Goal: Information Seeking & Learning: Check status

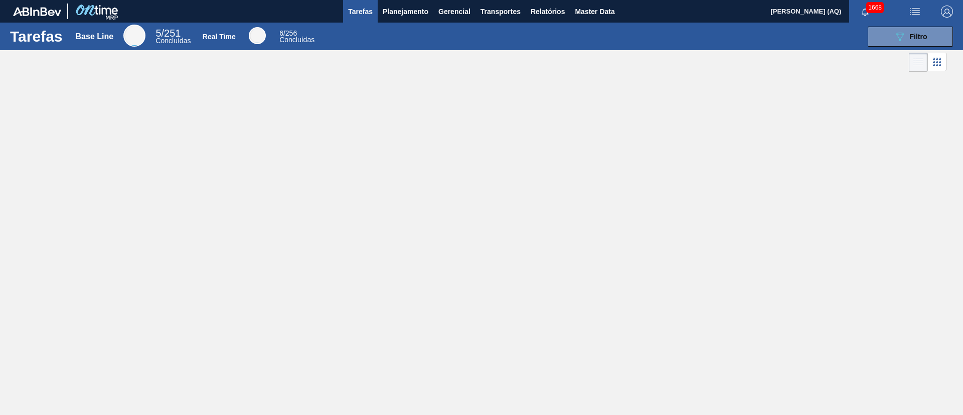
click at [565, 202] on div "Tarefas Base Line 5 / 251 Concluídas Real Time 6 / 256 Concluídas 089F7B8B-B2A5…" at bounding box center [481, 196] width 963 height 347
click at [380, 15] on button "Planejamento" at bounding box center [406, 11] width 56 height 23
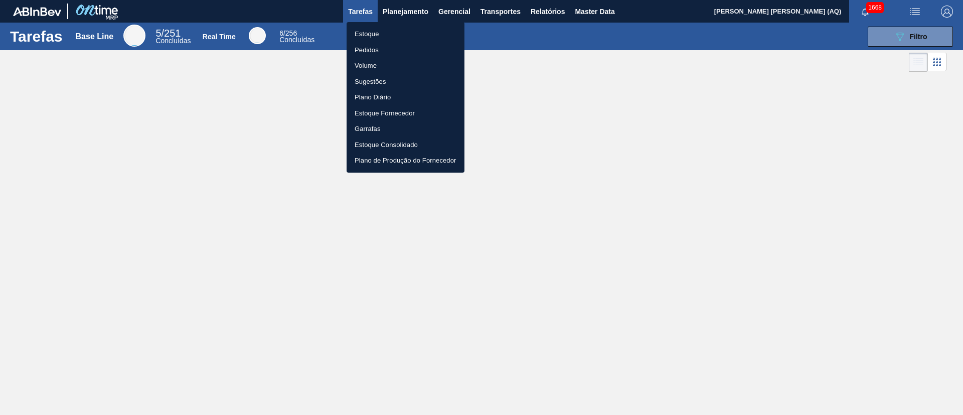
click at [364, 32] on li "Estoque" at bounding box center [405, 34] width 118 height 16
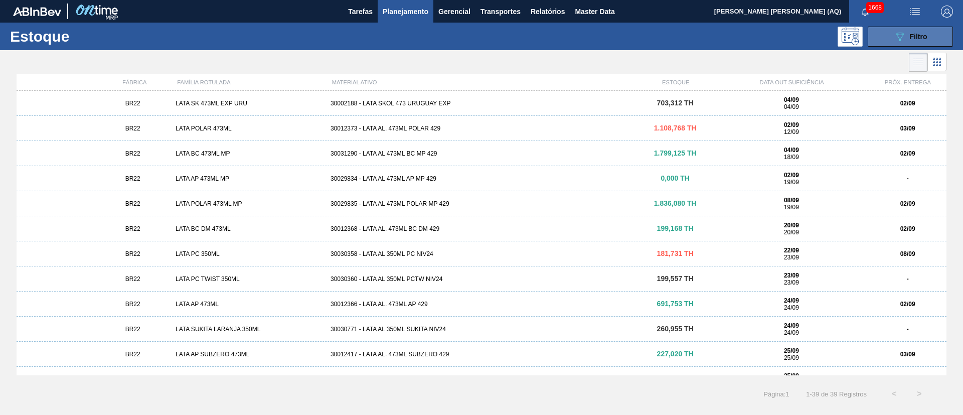
click at [890, 31] on button "089F7B8B-B2A5-4AFE-B5C0-19BA573D28AC Filtro" at bounding box center [909, 37] width 85 height 20
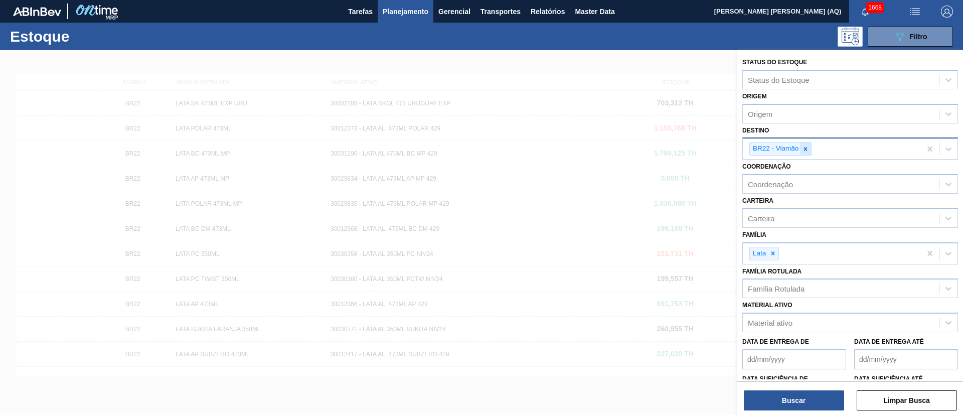
click at [803, 148] on icon at bounding box center [805, 148] width 7 height 7
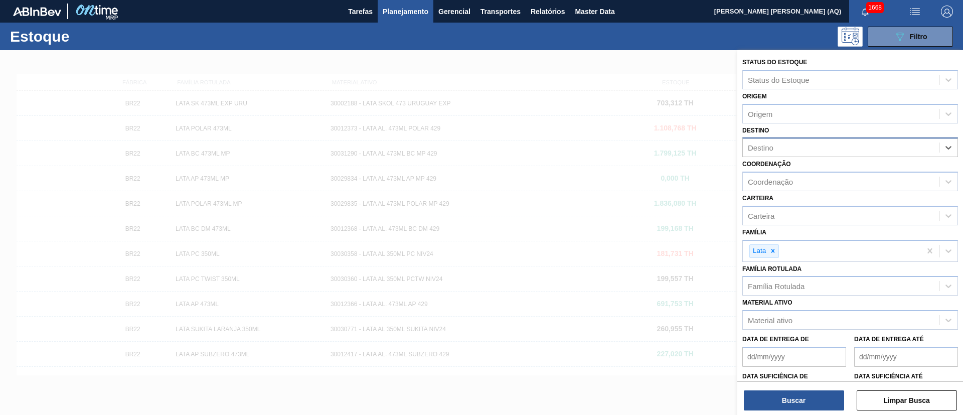
type input "K"
type input "JACARE"
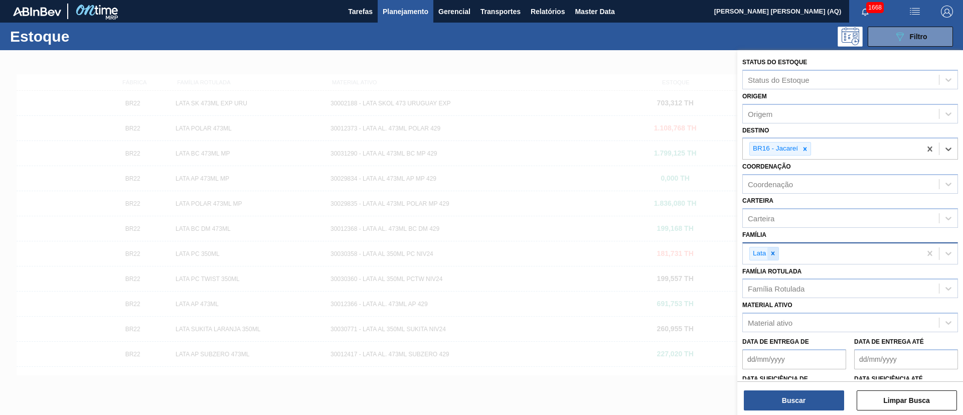
click at [772, 252] on icon at bounding box center [773, 253] width 4 height 4
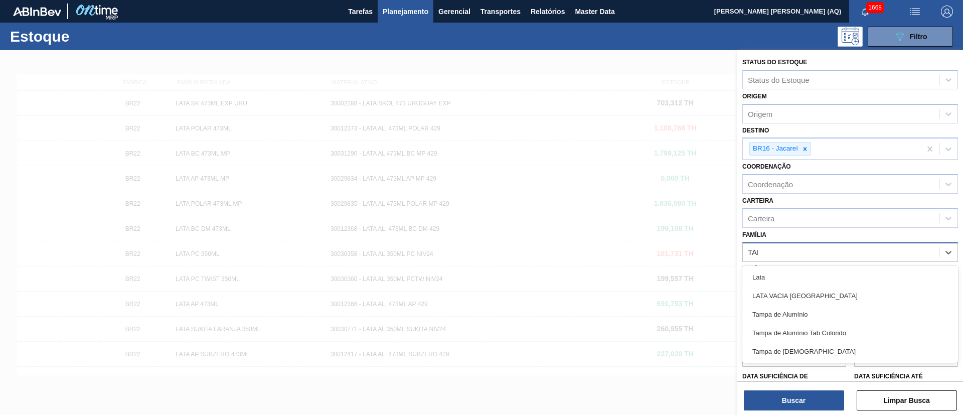
type input "[GEOGRAPHIC_DATA]"
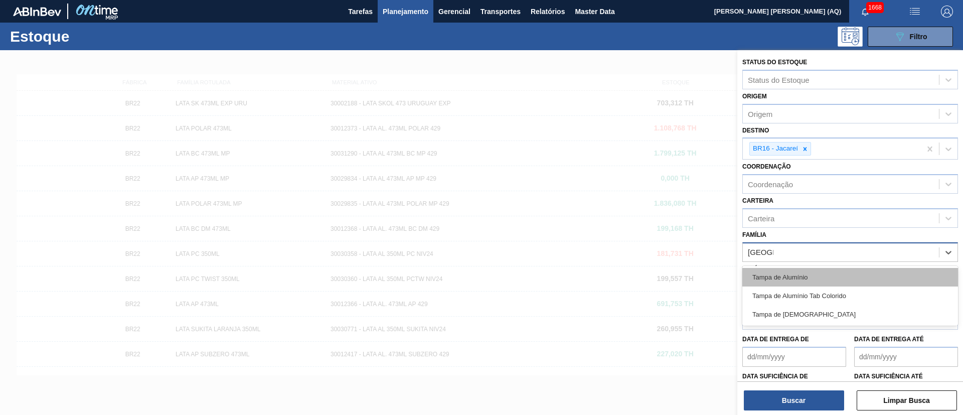
click at [838, 272] on div "Tampa de Alumínio" at bounding box center [850, 277] width 216 height 19
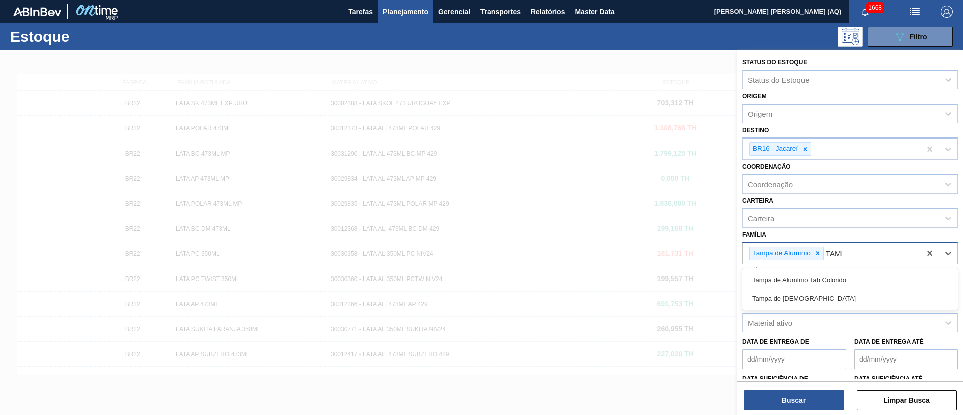
type input "[GEOGRAPHIC_DATA]"
click at [838, 272] on div "Tampa de Alumínio Tab Colorido" at bounding box center [850, 279] width 216 height 19
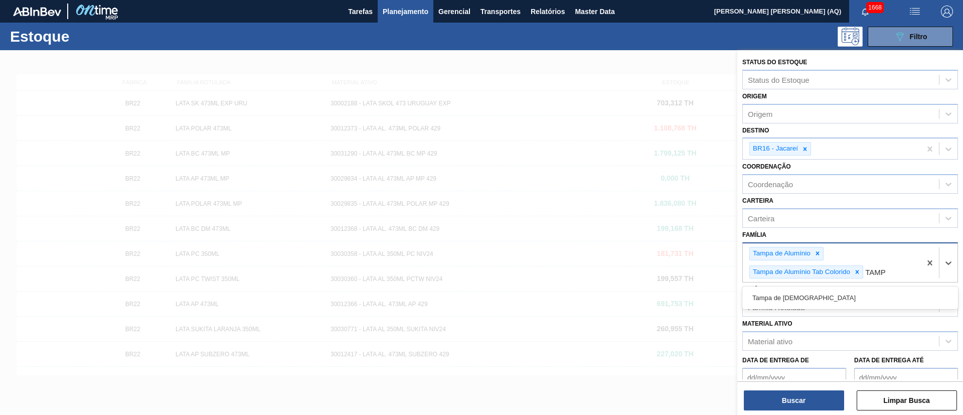
type input "[GEOGRAPHIC_DATA]"
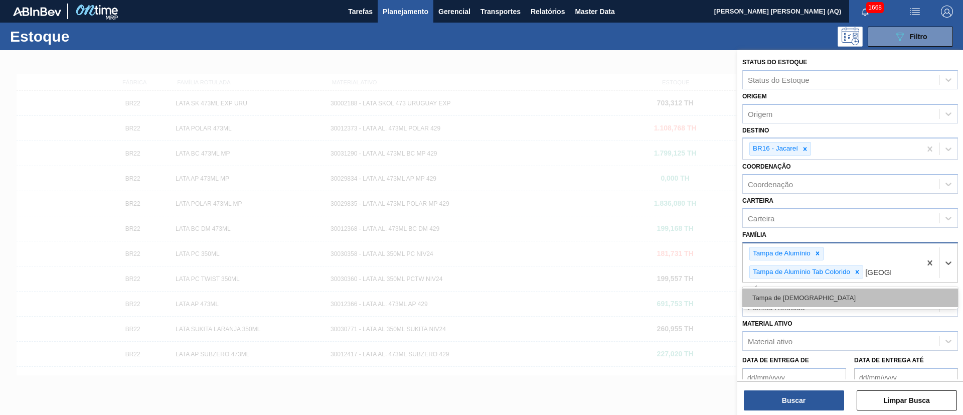
click at [846, 295] on div "Tampa de [DEMOGRAPHIC_DATA]" at bounding box center [850, 297] width 216 height 19
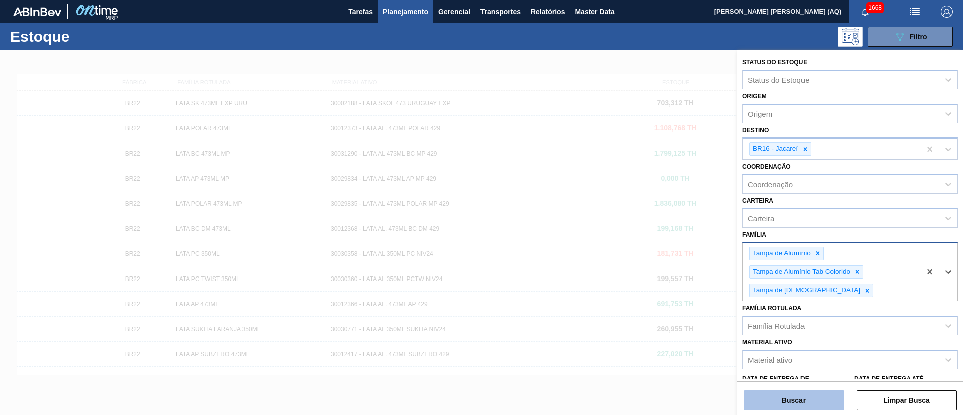
click at [816, 393] on button "Buscar" at bounding box center [794, 400] width 100 height 20
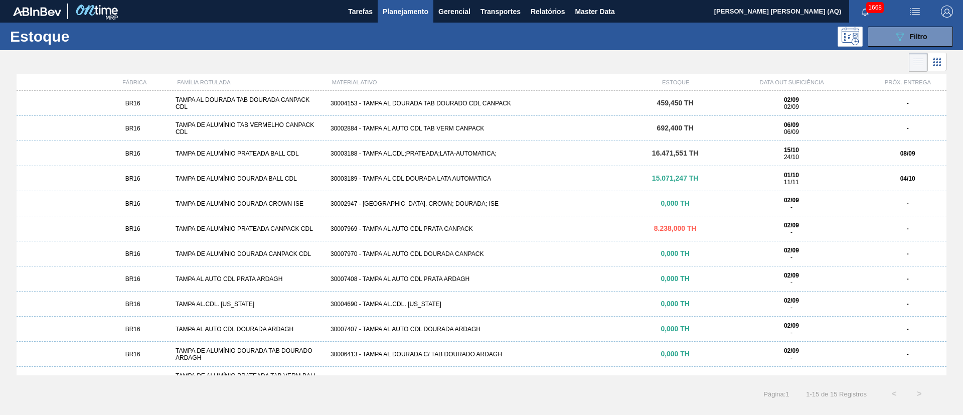
click at [447, 153] on div "30003188 - TAMPA AL.CDL;PRATEADA;LATA-AUTOMATICA;" at bounding box center [481, 153] width 310 height 7
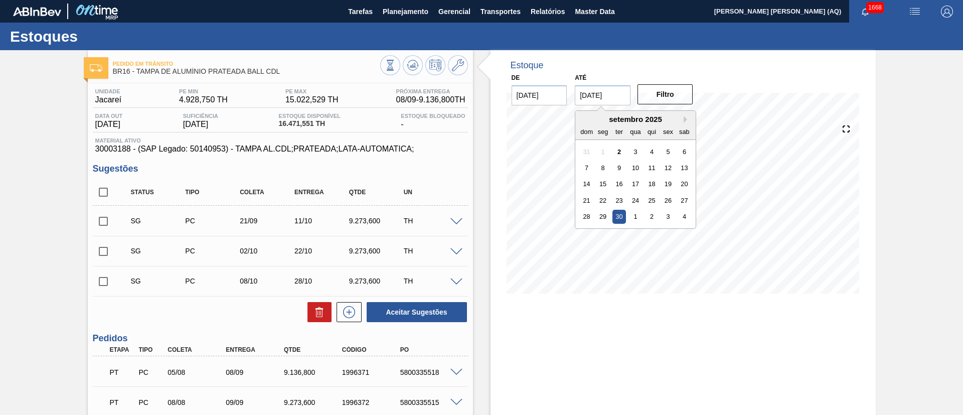
click at [608, 97] on input "[DATE]" at bounding box center [603, 95] width 56 height 20
click at [682, 122] on div "setembro 2025" at bounding box center [635, 119] width 120 height 9
click at [686, 121] on button "Next Month" at bounding box center [686, 119] width 7 height 7
click at [655, 214] on div "30" at bounding box center [652, 217] width 14 height 14
type input "[DATE]"
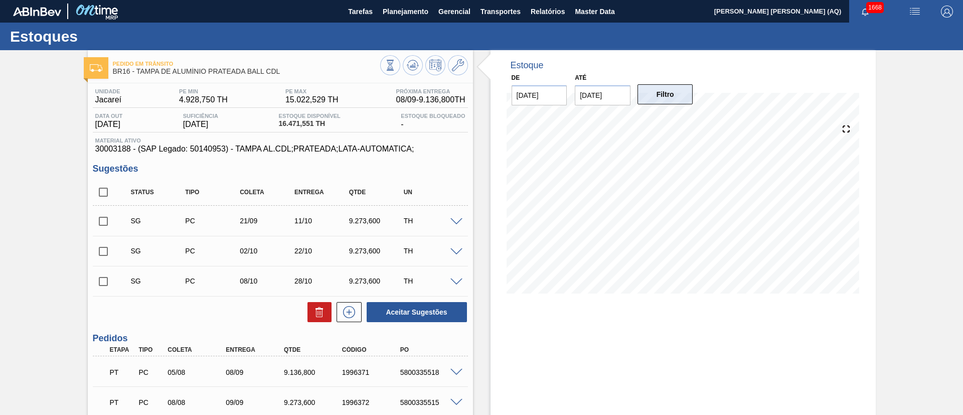
click at [671, 95] on button "Filtro" at bounding box center [665, 94] width 56 height 20
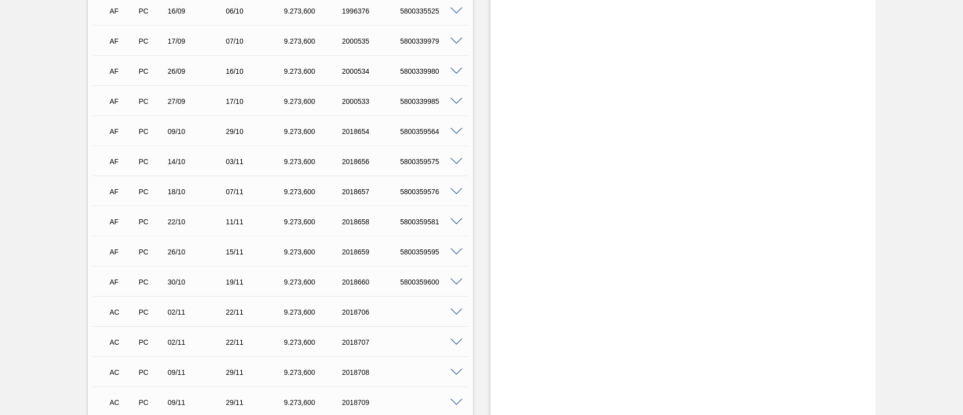
scroll to position [752, 0]
